Goal: Navigation & Orientation: Find specific page/section

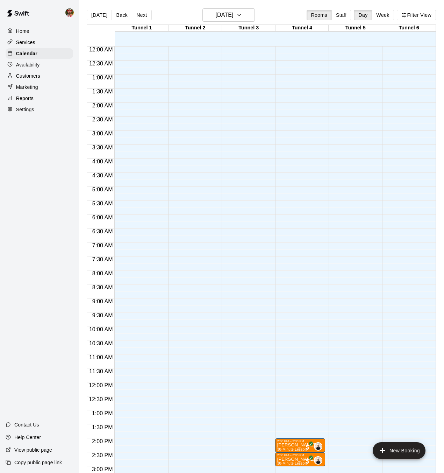
scroll to position [217, 0]
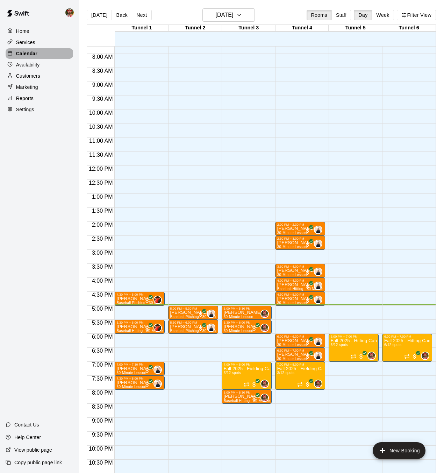
click at [27, 55] on p "Calendar" at bounding box center [26, 53] width 21 height 7
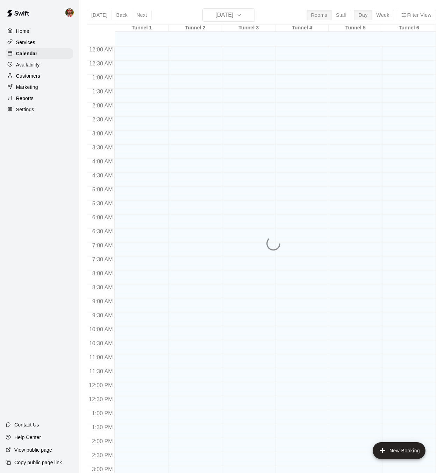
scroll to position [217, 0]
